Goal: Check status

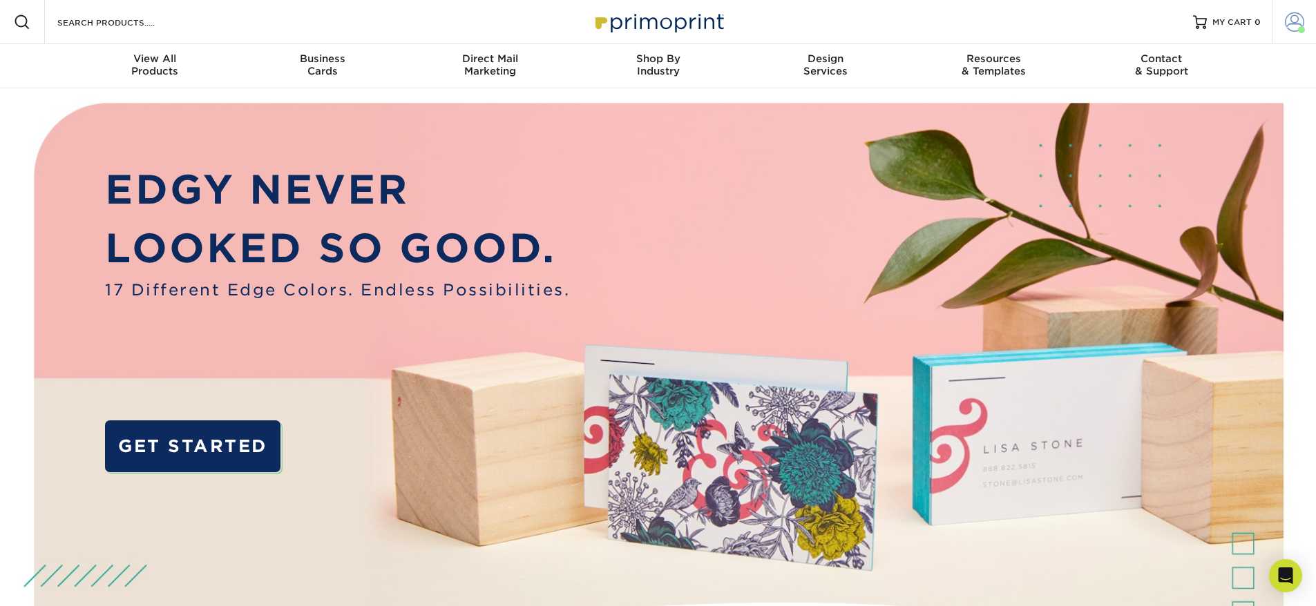
click at [1305, 21] on link "Account" at bounding box center [1293, 22] width 44 height 44
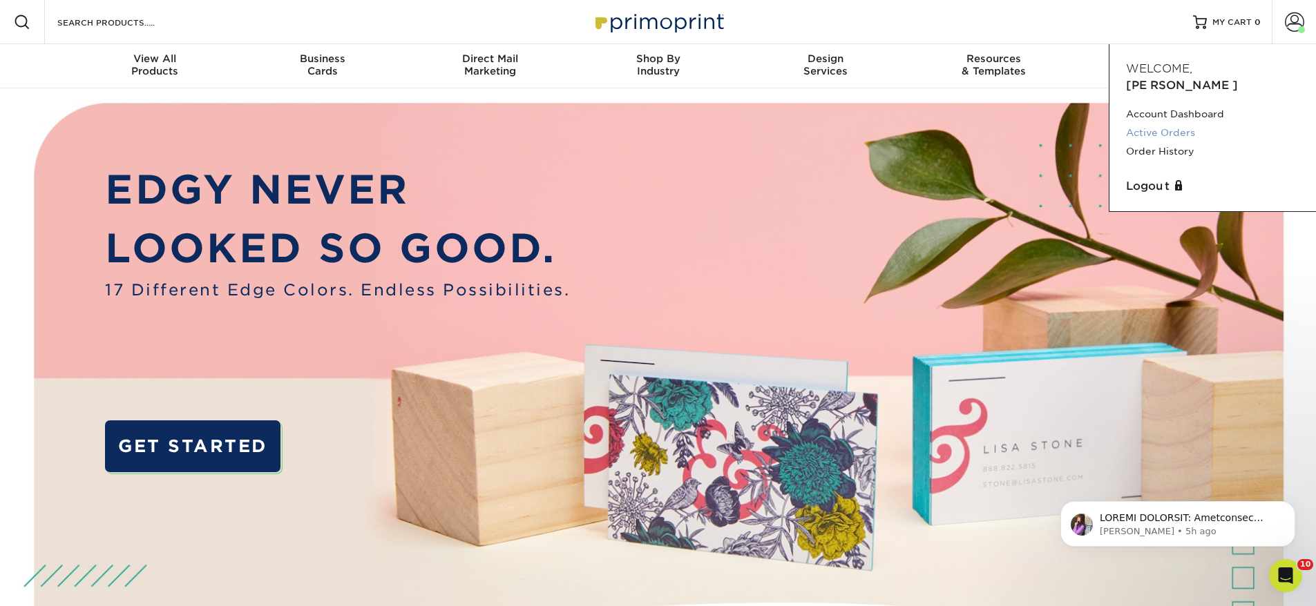
click at [1199, 124] on link "Active Orders" at bounding box center [1212, 133] width 173 height 19
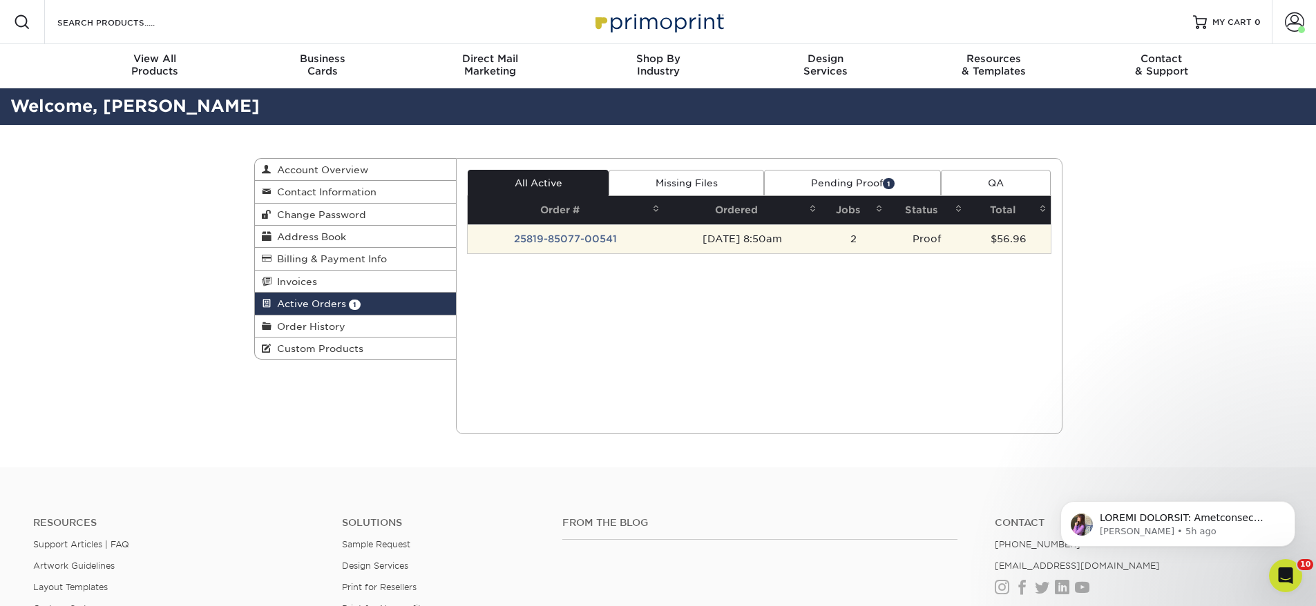
click at [701, 247] on td "[DATE] 8:50am" at bounding box center [742, 238] width 157 height 29
